Goal: Navigation & Orientation: Find specific page/section

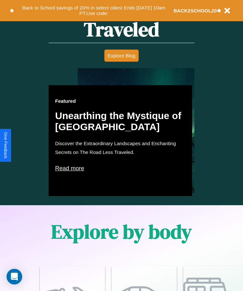
scroll to position [375, 0]
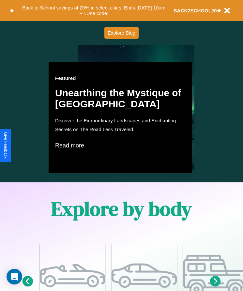
click at [121, 146] on p "Read more" at bounding box center [120, 145] width 131 height 10
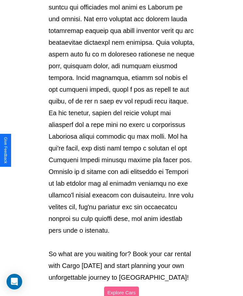
scroll to position [690, 0]
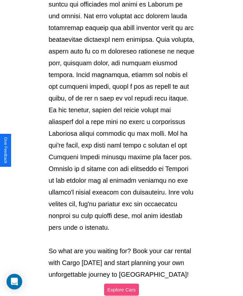
click at [121, 284] on button "Explore Cars" at bounding box center [121, 290] width 35 height 12
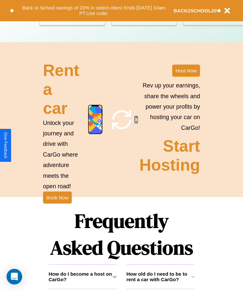
scroll to position [671, 0]
